Goal: Task Accomplishment & Management: Use online tool/utility

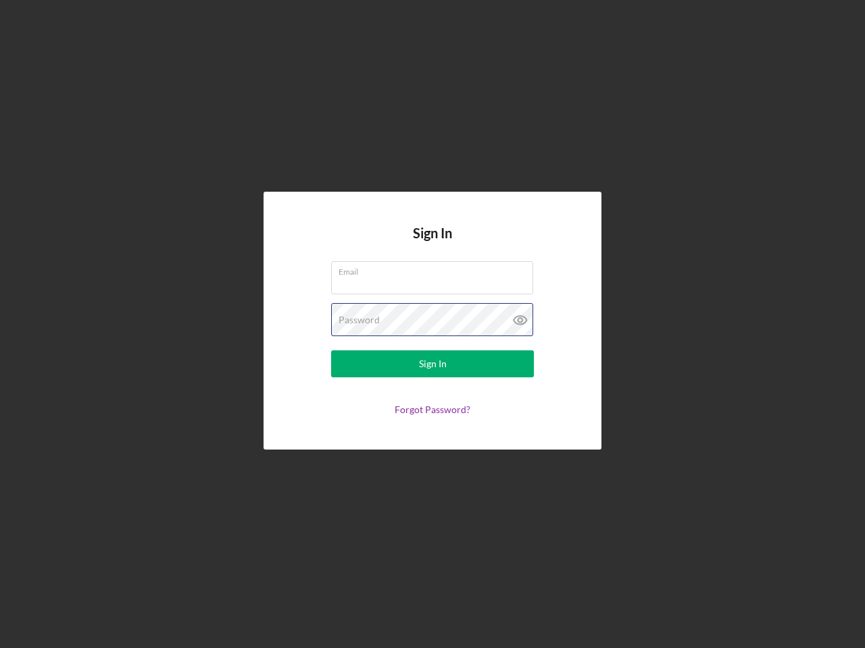
click at [432, 324] on div "Password" at bounding box center [432, 320] width 203 height 34
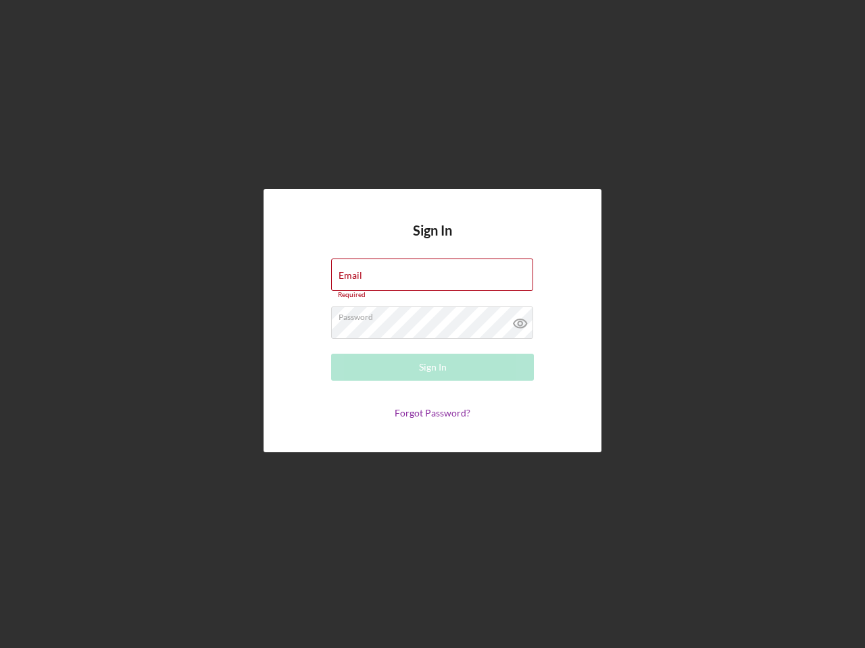
click at [520, 320] on icon at bounding box center [520, 324] width 34 height 34
